Goal: Information Seeking & Learning: Learn about a topic

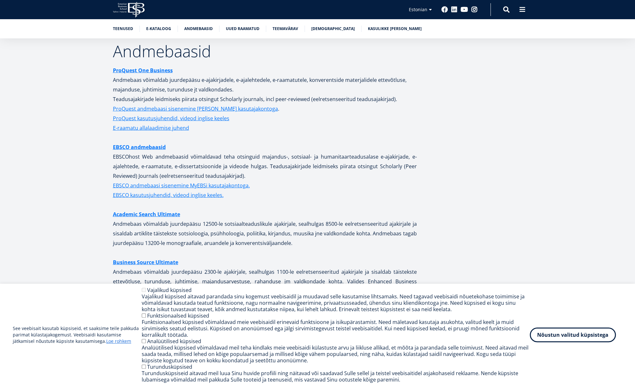
scroll to position [1248, 0]
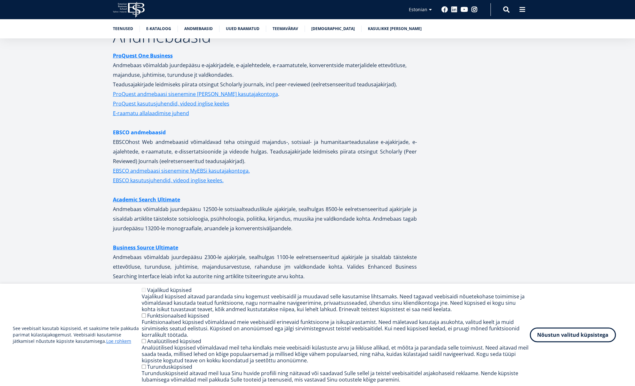
click at [148, 128] on link "EBSCO andmebaasid" at bounding box center [139, 133] width 53 height 10
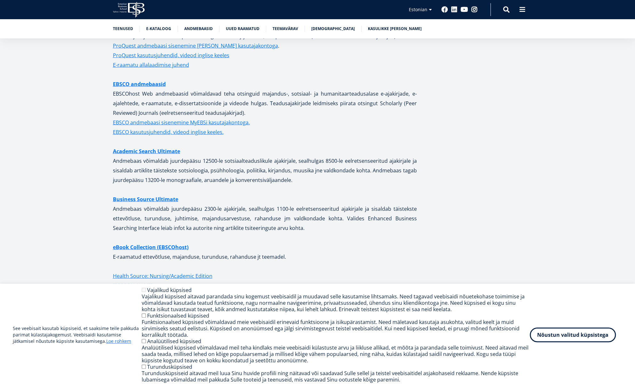
scroll to position [1298, 0]
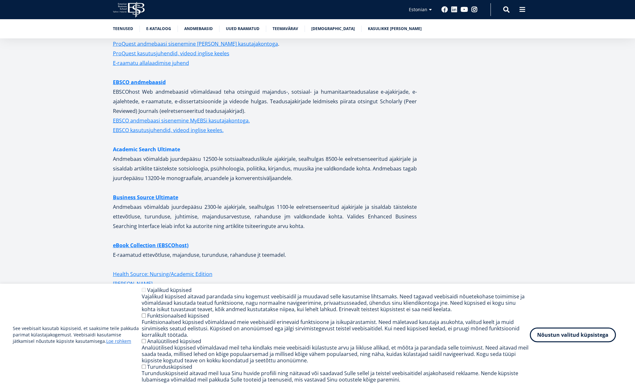
click at [163, 145] on link "Academic Search Ultimate" at bounding box center [146, 150] width 67 height 10
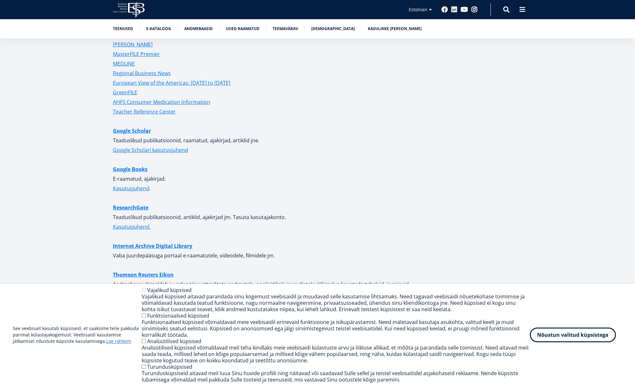
scroll to position [1542, 0]
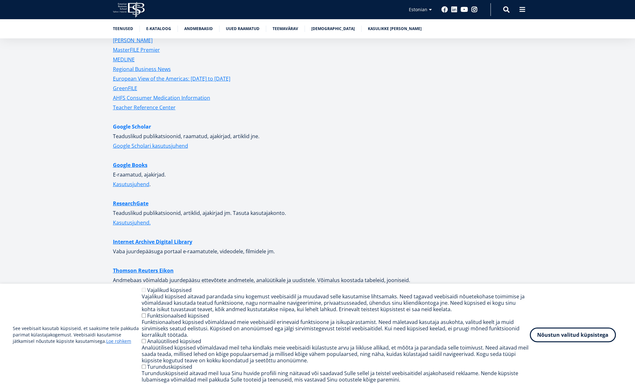
click at [141, 123] on link "Google Scholar" at bounding box center [132, 127] width 38 height 10
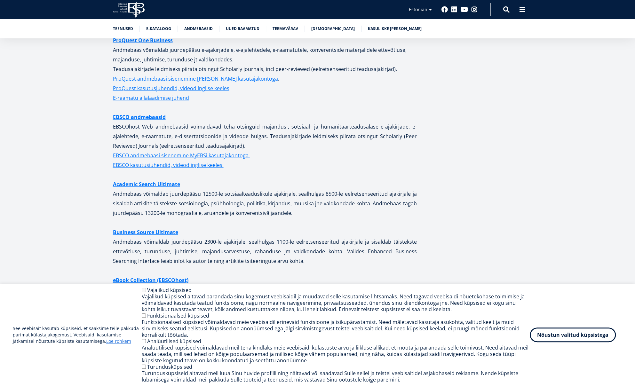
scroll to position [1276, 0]
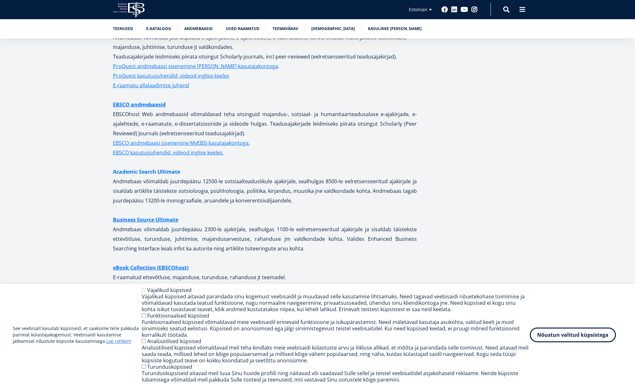
click at [165, 167] on link "Academic Search Ultimate" at bounding box center [146, 172] width 67 height 10
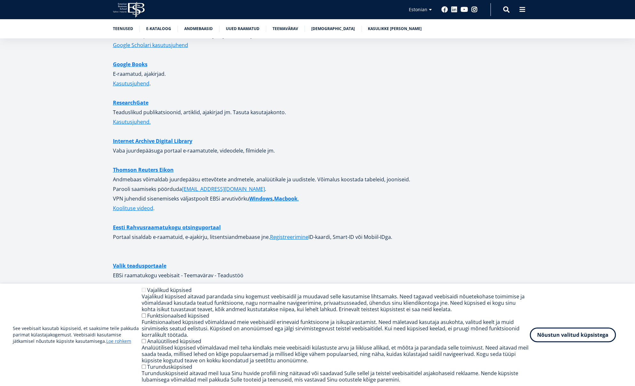
scroll to position [1642, 0]
